Goal: Navigation & Orientation: Find specific page/section

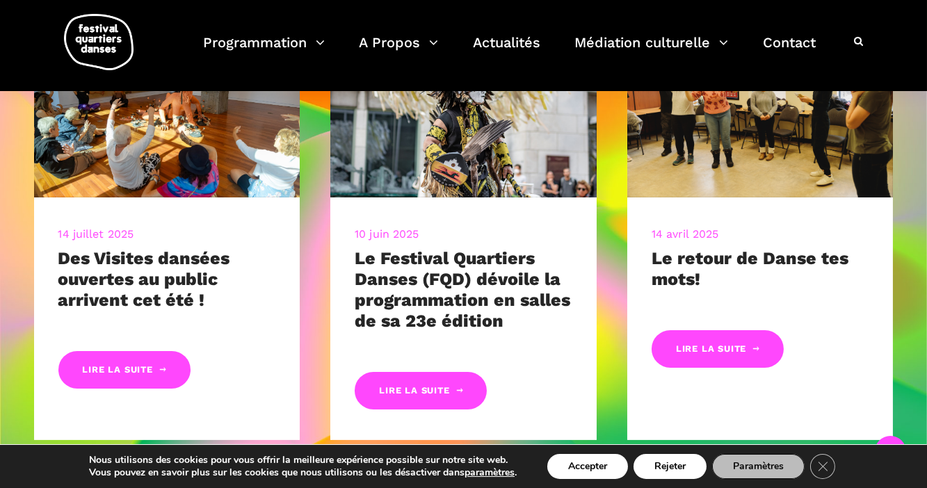
scroll to position [632, 0]
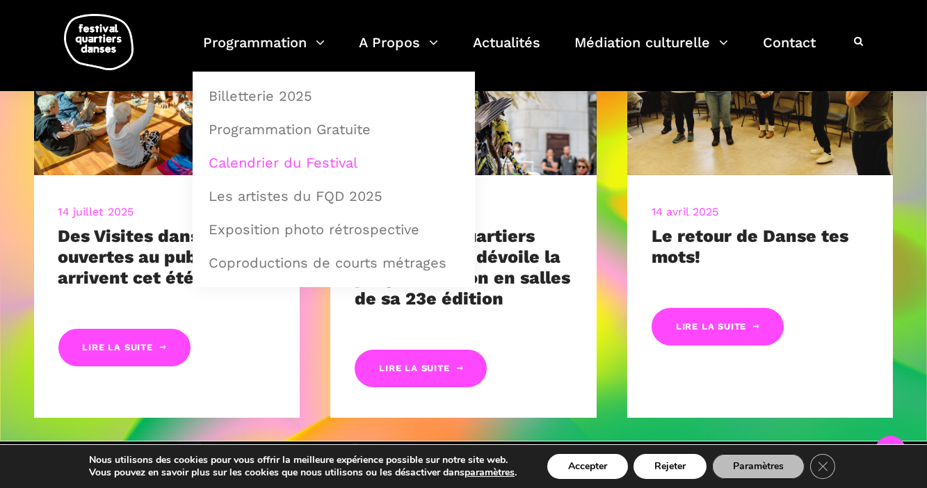
click at [287, 157] on link "Calendrier du Festival" at bounding box center [333, 163] width 267 height 32
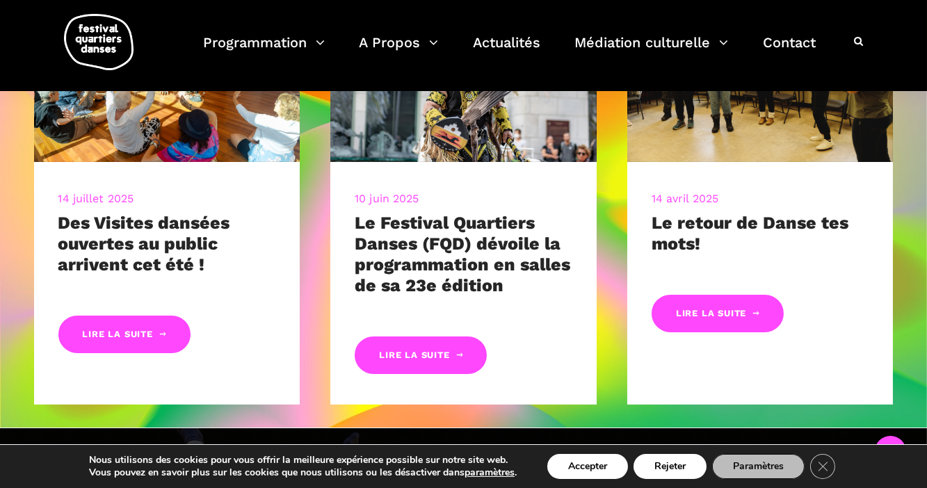
scroll to position [632, 0]
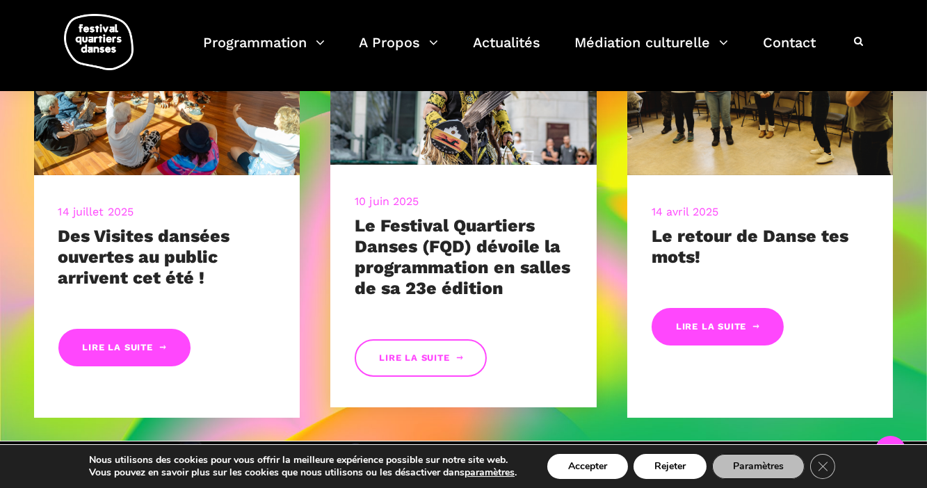
click at [419, 358] on link "Lire la suite" at bounding box center [421, 358] width 132 height 38
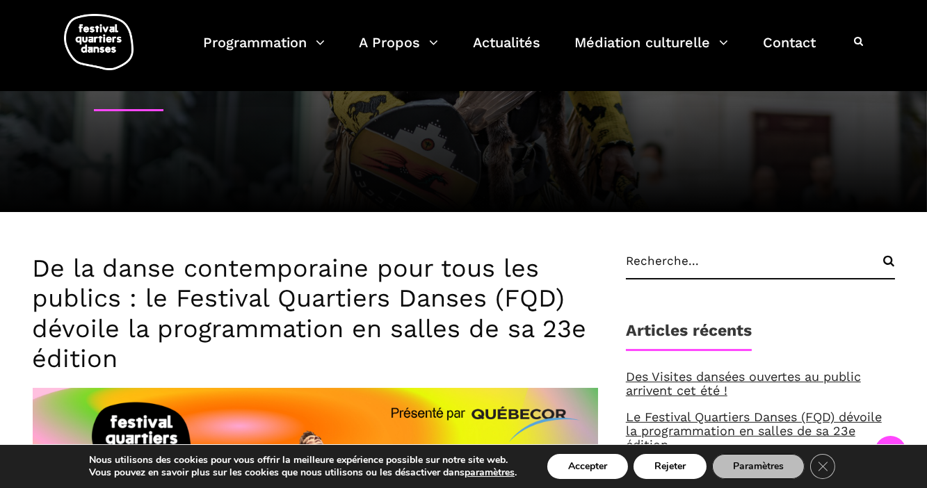
scroll to position [252, 0]
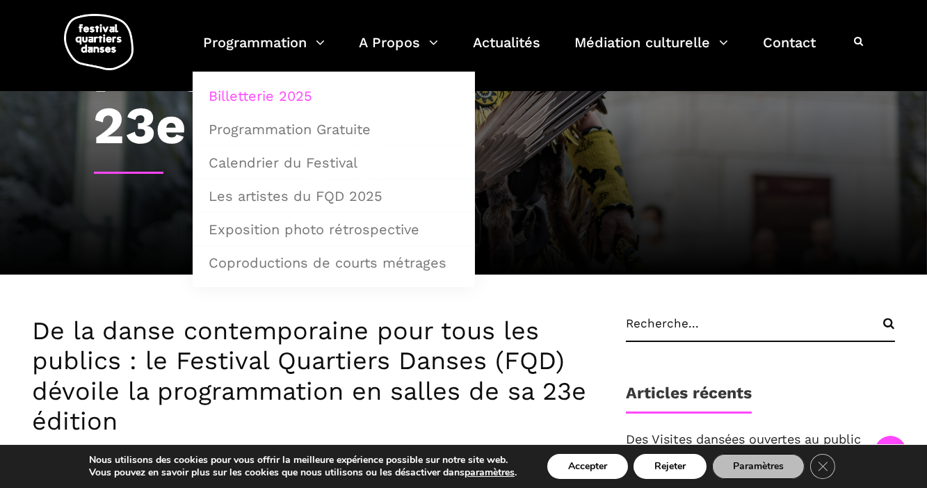
click at [275, 89] on link "Billetterie 2025" at bounding box center [333, 96] width 267 height 32
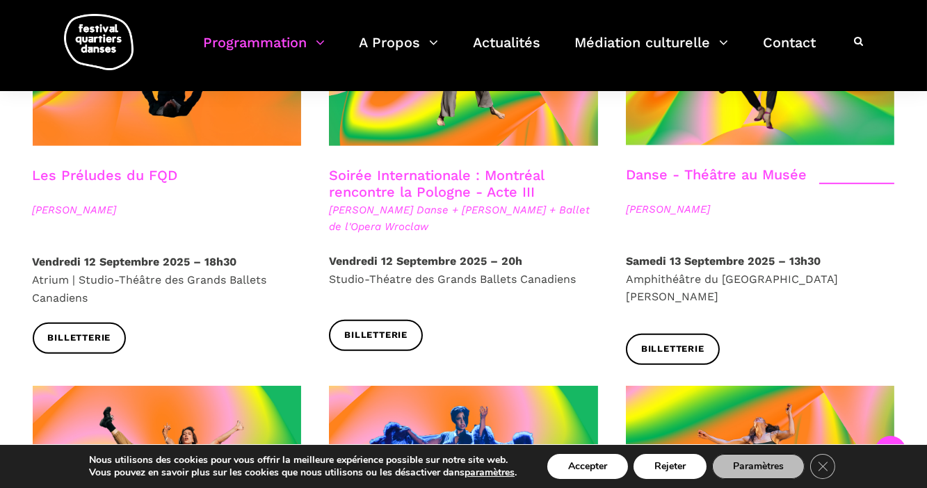
scroll to position [1391, 0]
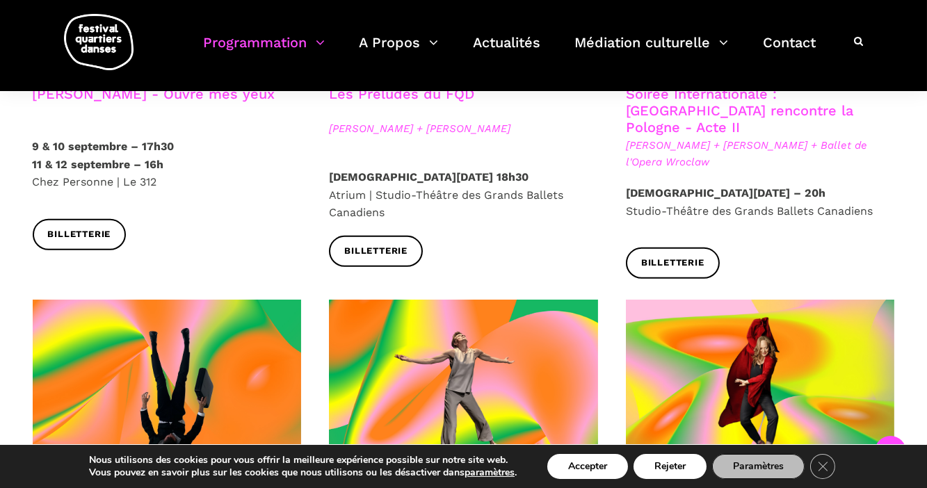
click at [93, 40] on img at bounding box center [99, 42] width 70 height 56
